Goal: Task Accomplishment & Management: Manage account settings

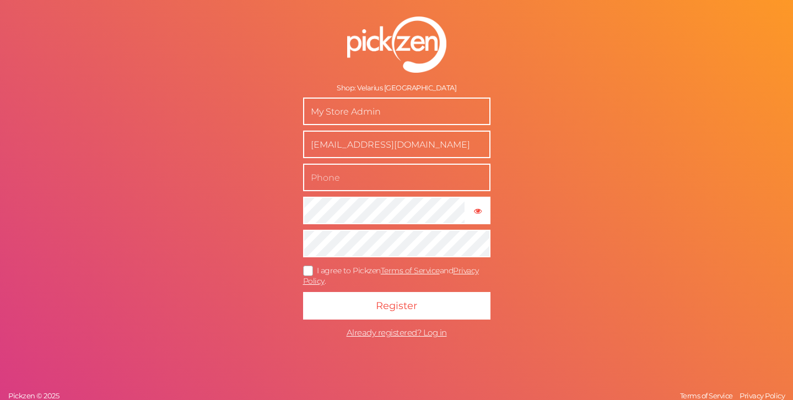
click at [367, 184] on input "text" at bounding box center [396, 178] width 187 height 28
click at [513, 215] on form "Shop: Velarius London My Store Admin [EMAIL_ADDRESS][DOMAIN_NAME] × Show passwo…" at bounding box center [397, 179] width 276 height 371
click at [398, 117] on input "My Store Admin" at bounding box center [396, 112] width 187 height 28
drag, startPoint x: 400, startPoint y: 114, endPoint x: 288, endPoint y: 113, distance: 111.9
click at [288, 113] on form "Shop: Velarius London My Store Admin [EMAIL_ADDRESS][DOMAIN_NAME] × Show passwo…" at bounding box center [397, 179] width 276 height 371
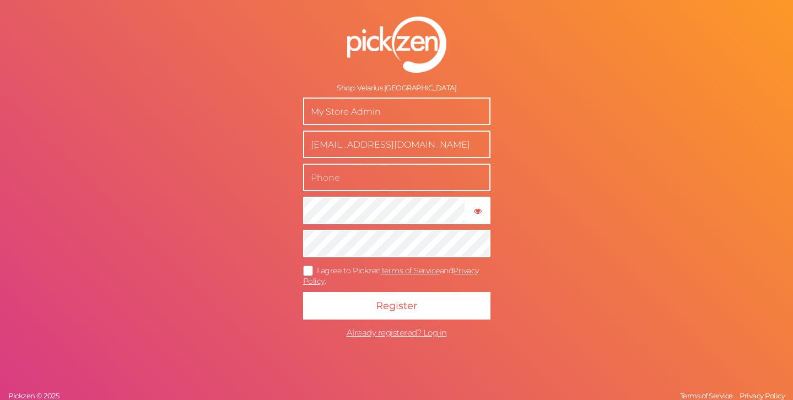
drag, startPoint x: 388, startPoint y: 117, endPoint x: 209, endPoint y: 73, distance: 183.8
click at [209, 73] on div "Shop: Velarius London My Store Admin [EMAIL_ADDRESS][DOMAIN_NAME] × Show passwo…" at bounding box center [396, 200] width 793 height 400
click at [351, 114] on input "Velarius london" at bounding box center [396, 112] width 187 height 28
type input "Velarius [GEOGRAPHIC_DATA]"
click at [341, 171] on input "text" at bounding box center [396, 178] width 187 height 28
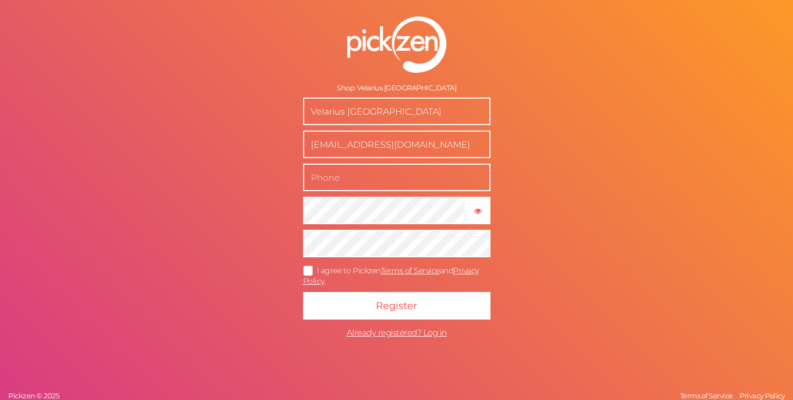
click at [263, 239] on form "Shop: Velarius London Velarius London [EMAIL_ADDRESS][DOMAIN_NAME] × Show passw…" at bounding box center [397, 179] width 276 height 371
click at [311, 269] on icon at bounding box center [309, 271] width 18 height 6
click at [0, 0] on input "I agree to Pickzen Terms of Service and Privacy Policy ." at bounding box center [0, 0] width 0 height 0
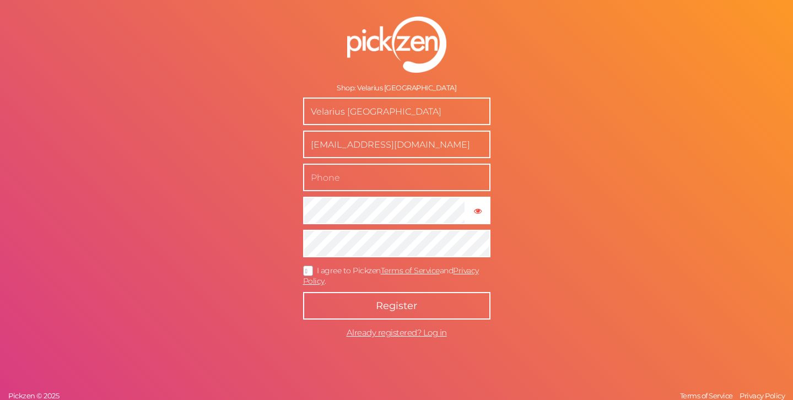
click at [378, 303] on span "Register" at bounding box center [396, 306] width 41 height 12
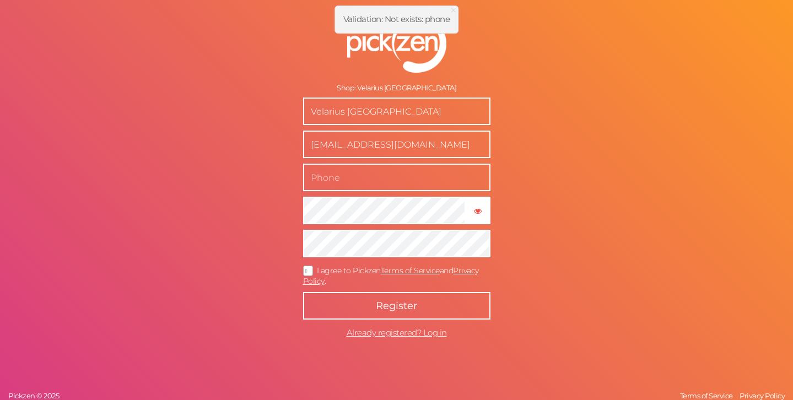
click at [372, 172] on input "text" at bounding box center [396, 178] width 187 height 28
type input "07730000731"
click at [376, 294] on button "Register" at bounding box center [396, 306] width 187 height 28
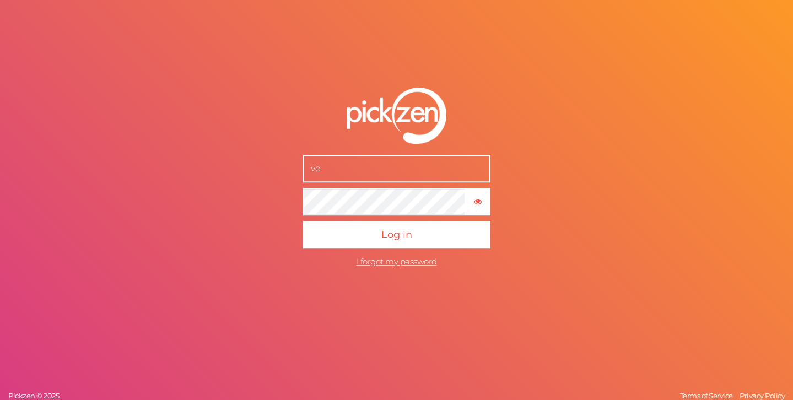
type input "[EMAIL_ADDRESS][DOMAIN_NAME]"
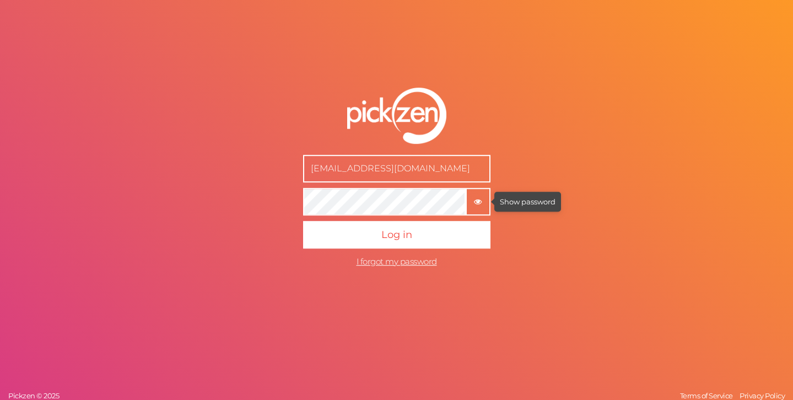
click at [473, 203] on tooltip "× Show password" at bounding box center [478, 201] width 23 height 8
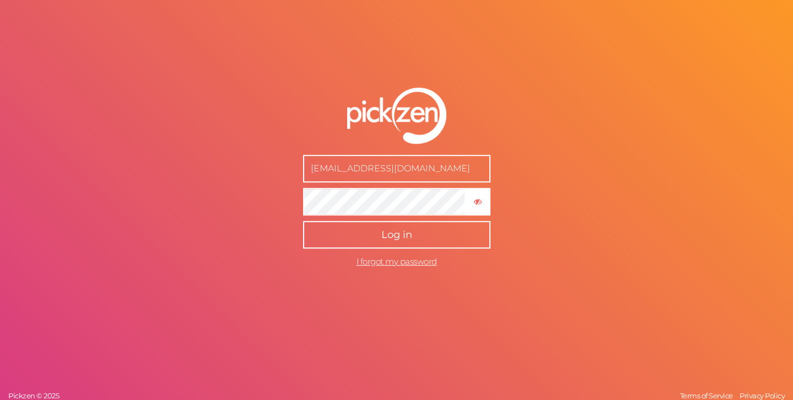
click at [421, 231] on button "Log in" at bounding box center [396, 235] width 187 height 28
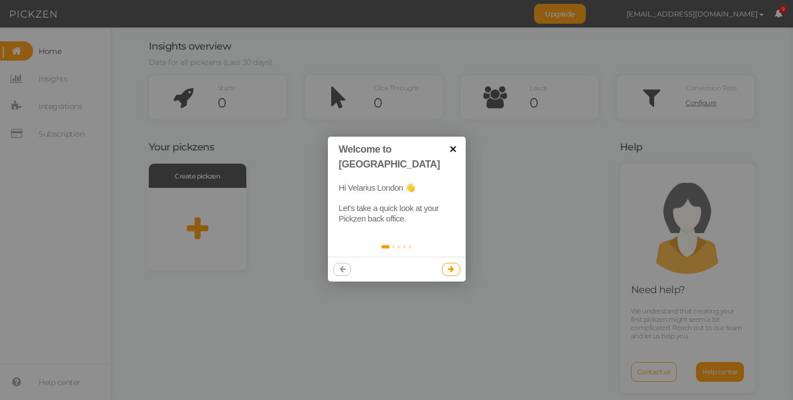
click at [450, 145] on link "×" at bounding box center [453, 149] width 25 height 25
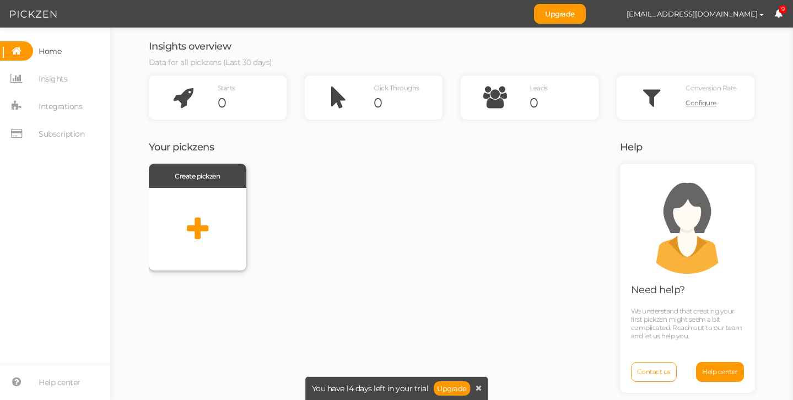
click at [181, 228] on div at bounding box center [198, 229] width 98 height 83
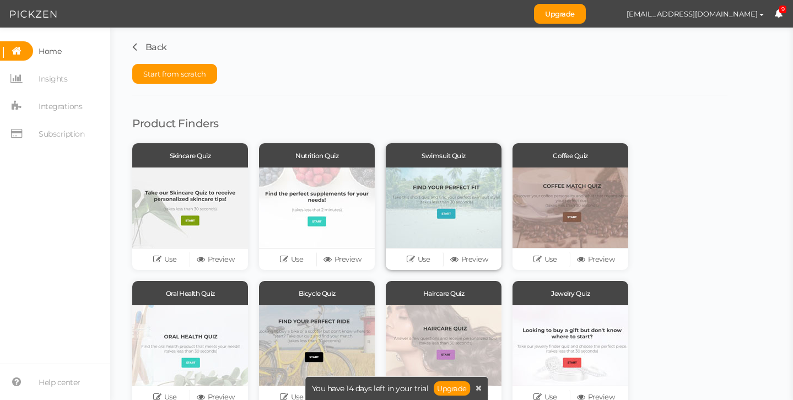
click at [422, 198] on div at bounding box center [444, 208] width 116 height 80
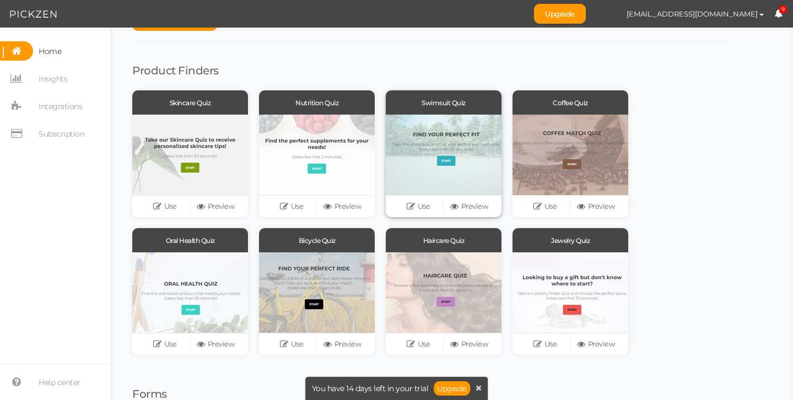
scroll to position [52, 0]
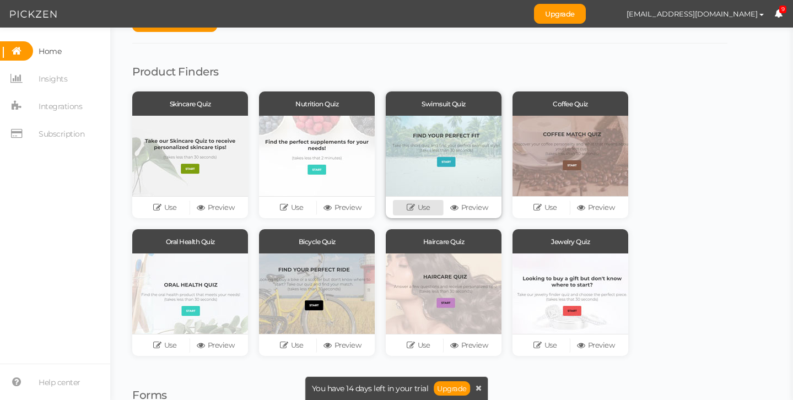
click at [419, 205] on link "Use" at bounding box center [418, 207] width 51 height 15
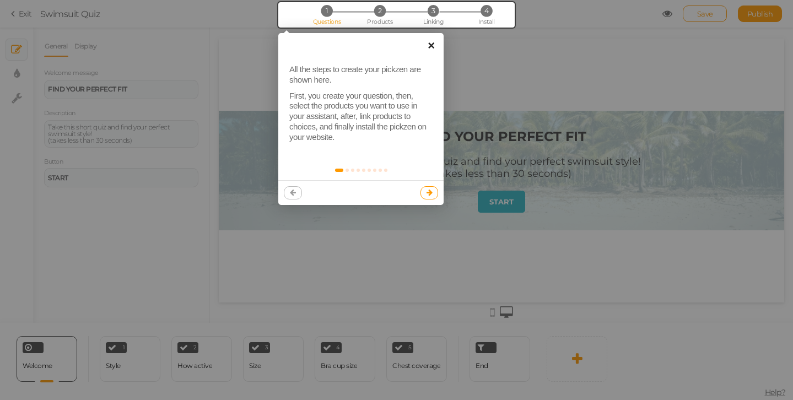
click at [436, 41] on link "×" at bounding box center [431, 45] width 25 height 25
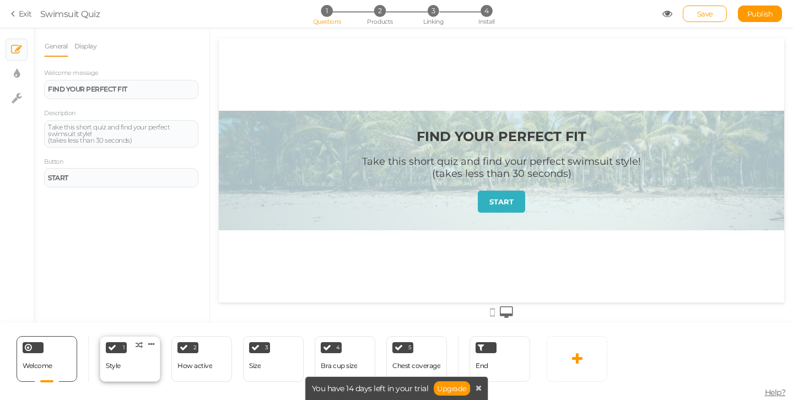
click at [120, 356] on div "1 Style × Define the conditions to show this slide. Clone Change type Delete" at bounding box center [130, 359] width 61 height 46
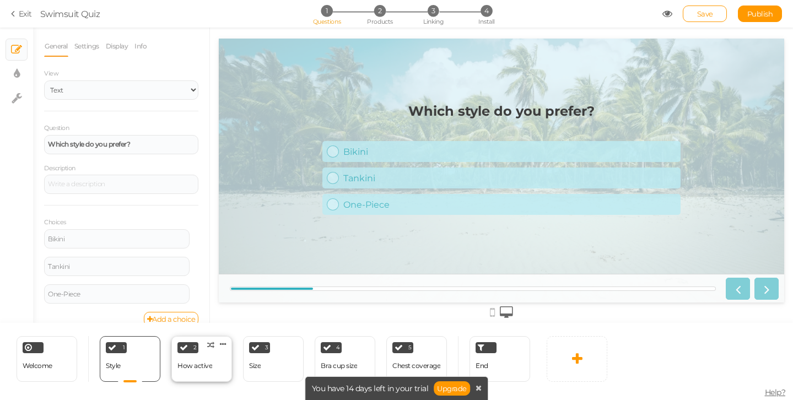
click at [223, 353] on div "2 How active × Define the conditions to show this slide. Clone Change type Dele…" at bounding box center [201, 359] width 61 height 46
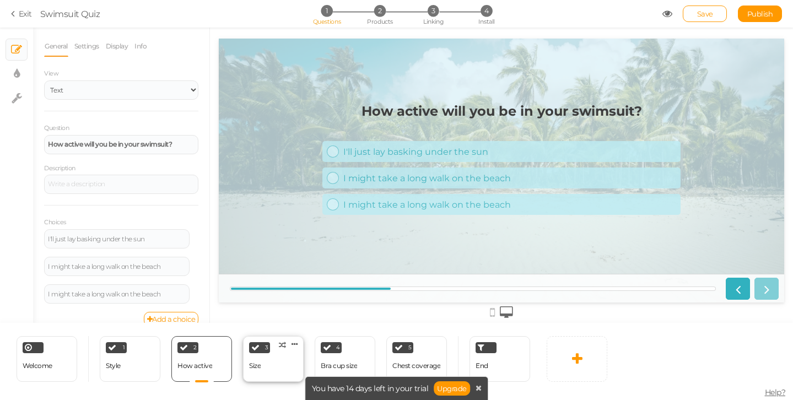
click at [277, 357] on div "3 Size × Define the conditions to show this slide. Clone Change type Delete" at bounding box center [273, 359] width 61 height 46
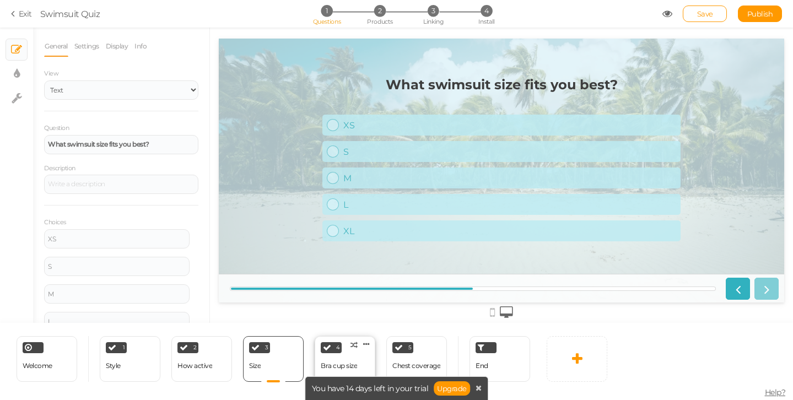
click at [349, 357] on div "Bra cup size" at bounding box center [339, 366] width 36 height 19
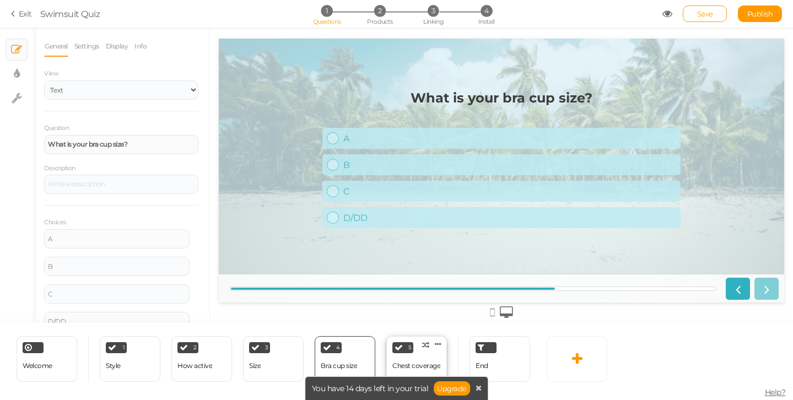
click at [434, 352] on div "5 Chest coverage × Define the conditions to show this slide. Clone Change type …" at bounding box center [416, 359] width 61 height 46
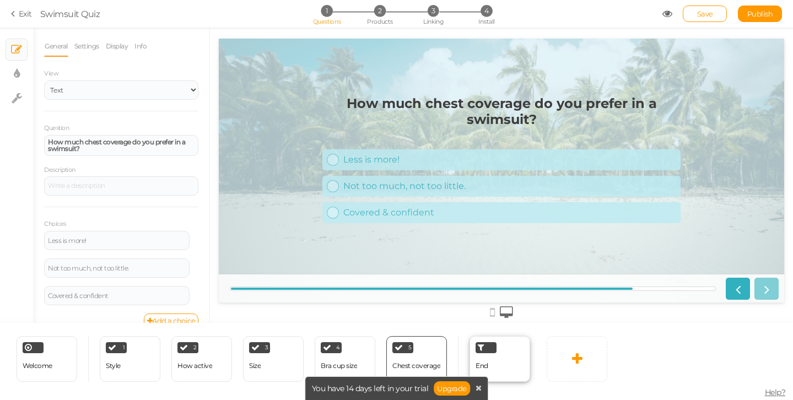
click at [484, 357] on div "End" at bounding box center [482, 366] width 13 height 19
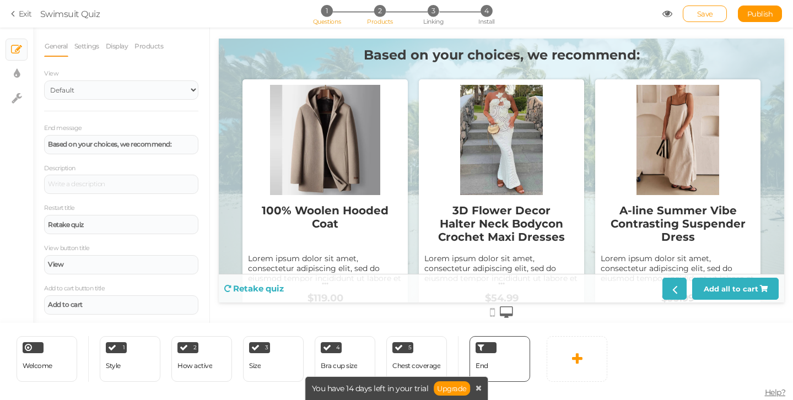
click at [381, 8] on span "2" at bounding box center [380, 11] width 12 height 12
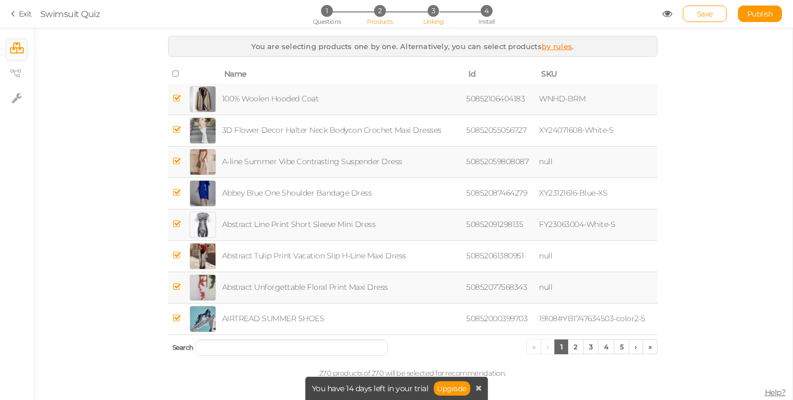
click at [413, 8] on li "3 Linking" at bounding box center [432, 11] width 51 height 12
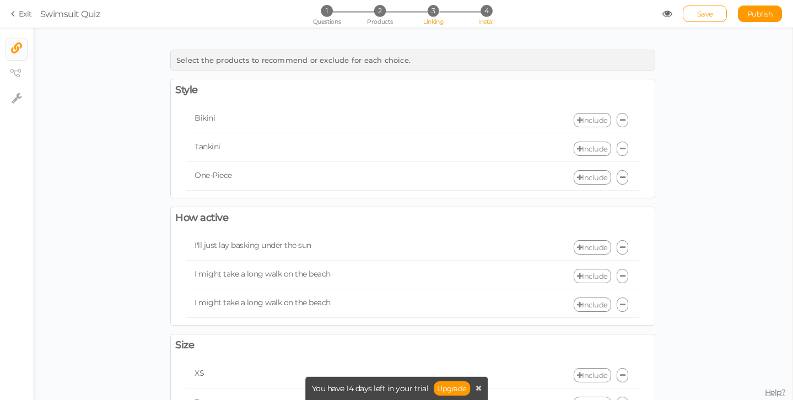
click at [474, 10] on li "4 Install" at bounding box center [486, 11] width 51 height 12
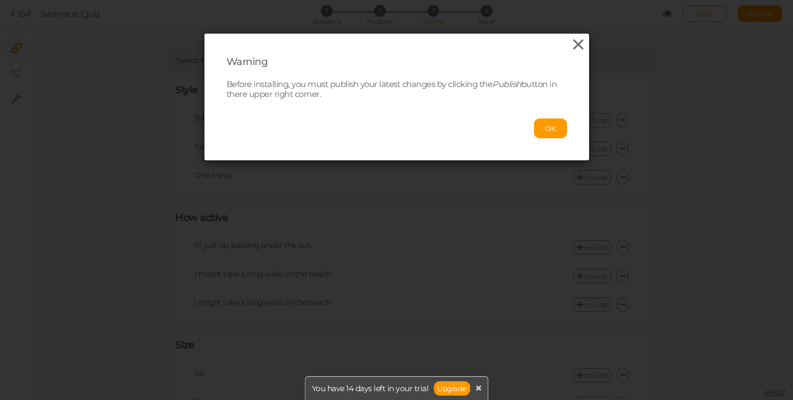
click at [572, 45] on icon at bounding box center [578, 44] width 16 height 17
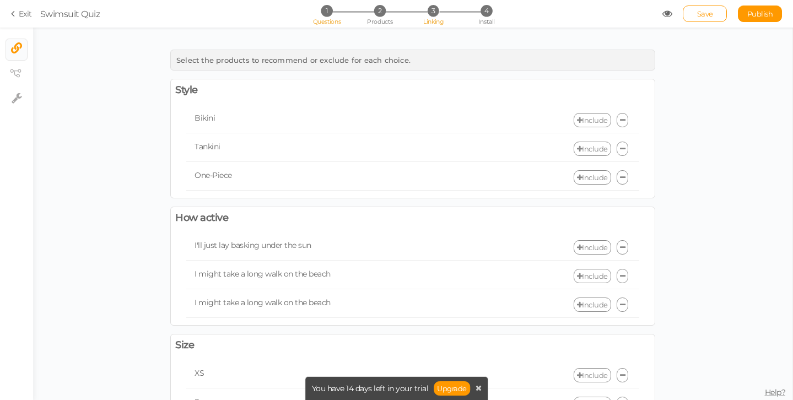
click at [329, 8] on span "1" at bounding box center [327, 11] width 12 height 12
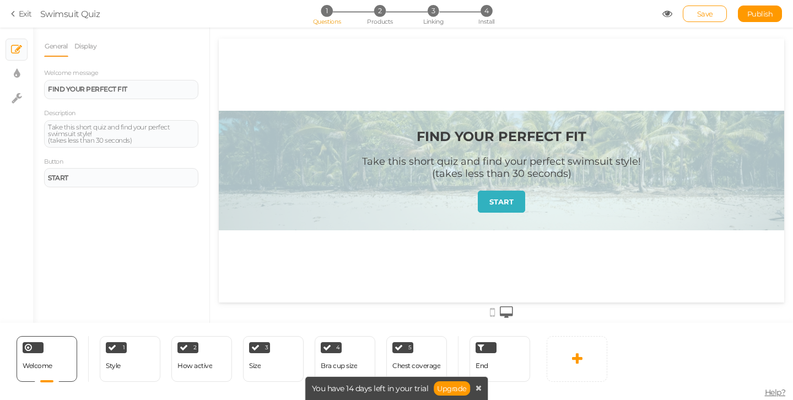
click at [17, 21] on section "Exit Swimsuit Quiz 1 Questions 2 Products 3 Linking 4 Install Save Publish" at bounding box center [396, 14] width 793 height 28
click at [18, 12] on icon at bounding box center [15, 14] width 8 height 10
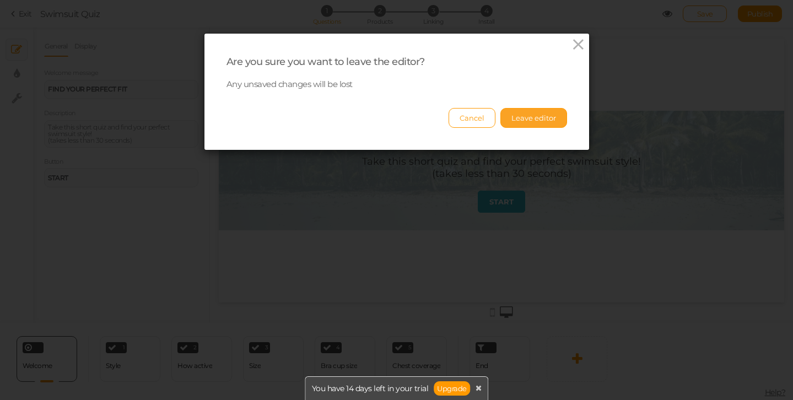
click at [515, 114] on button "Leave editor" at bounding box center [533, 118] width 67 height 20
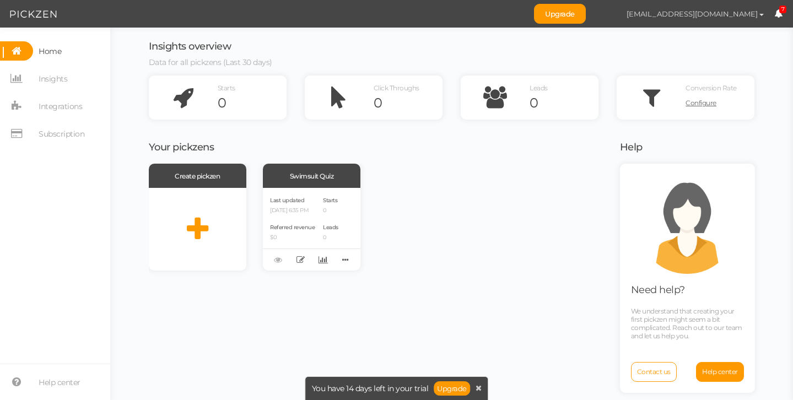
click at [754, 14] on span "[EMAIL_ADDRESS][DOMAIN_NAME]" at bounding box center [692, 13] width 131 height 9
click at [730, 31] on span "Preferences" at bounding box center [728, 33] width 37 height 8
select select "Europe/London"
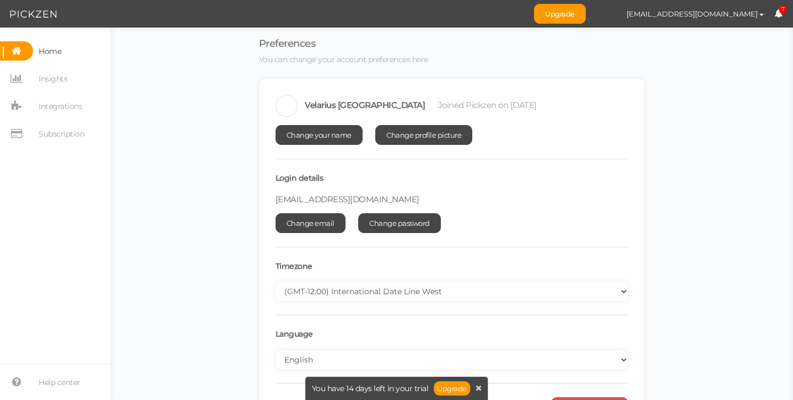
scroll to position [41, 0]
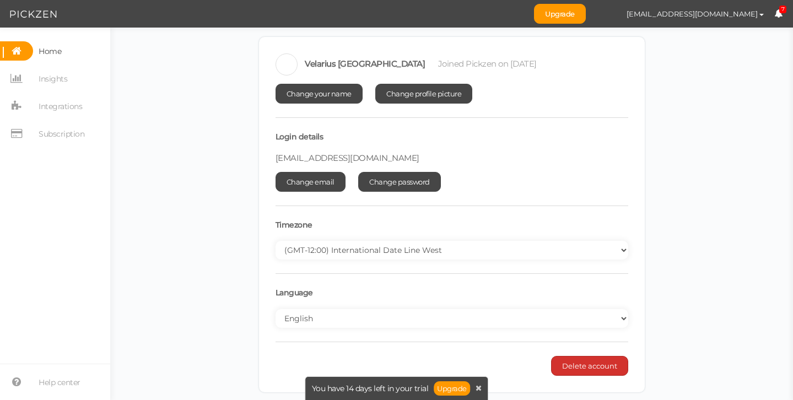
click at [582, 362] on span "Delete account" at bounding box center [589, 366] width 55 height 9
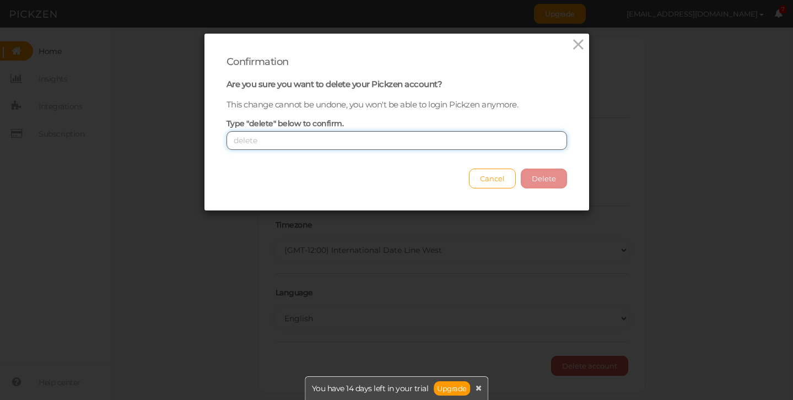
click at [478, 139] on input "text" at bounding box center [397, 140] width 341 height 19
type input "D"
type input "delete"
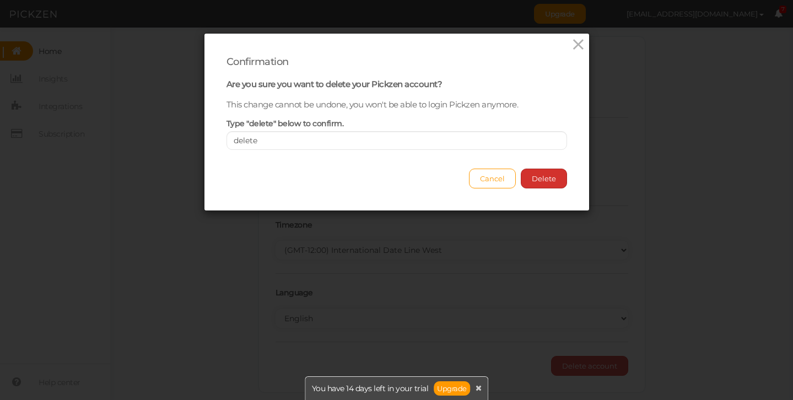
click at [550, 173] on button "Delete" at bounding box center [544, 179] width 46 height 20
